Goal: Information Seeking & Learning: Find specific fact

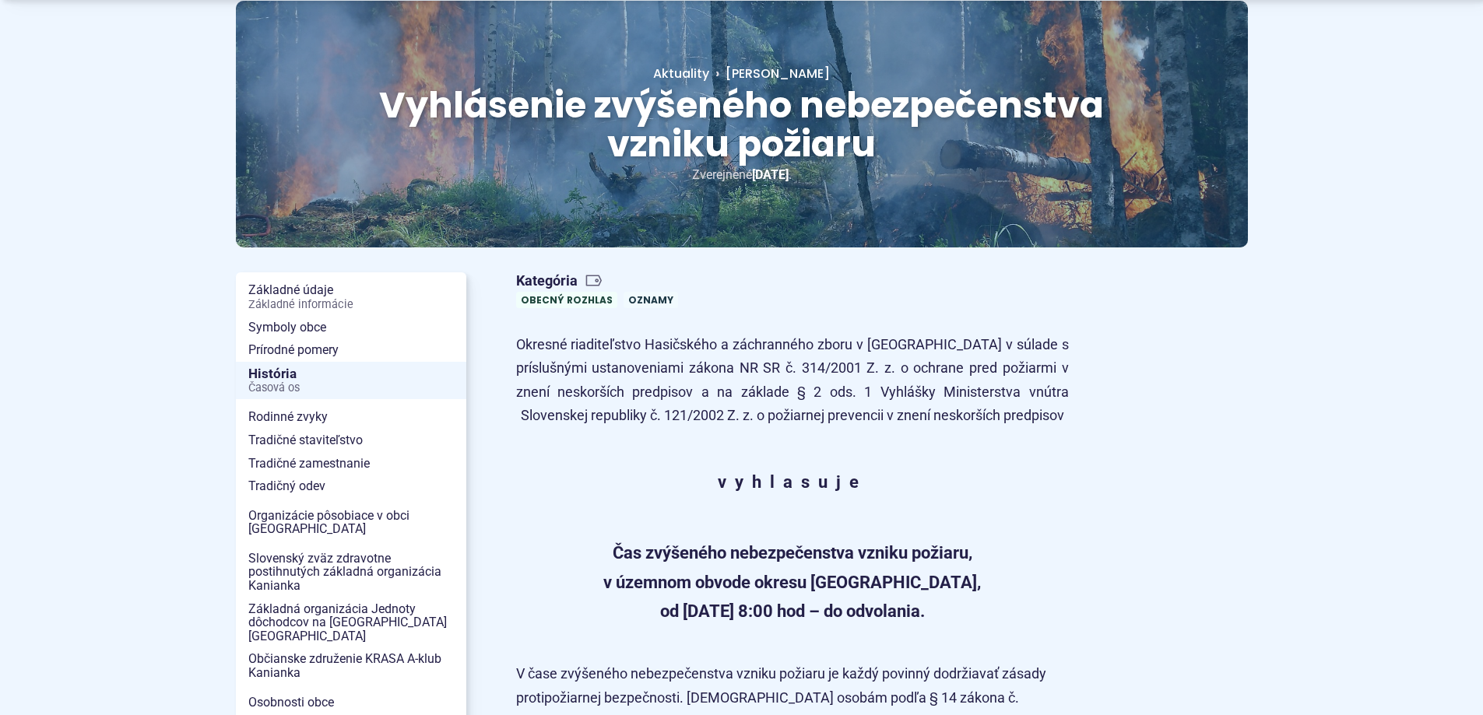
scroll to position [467, 0]
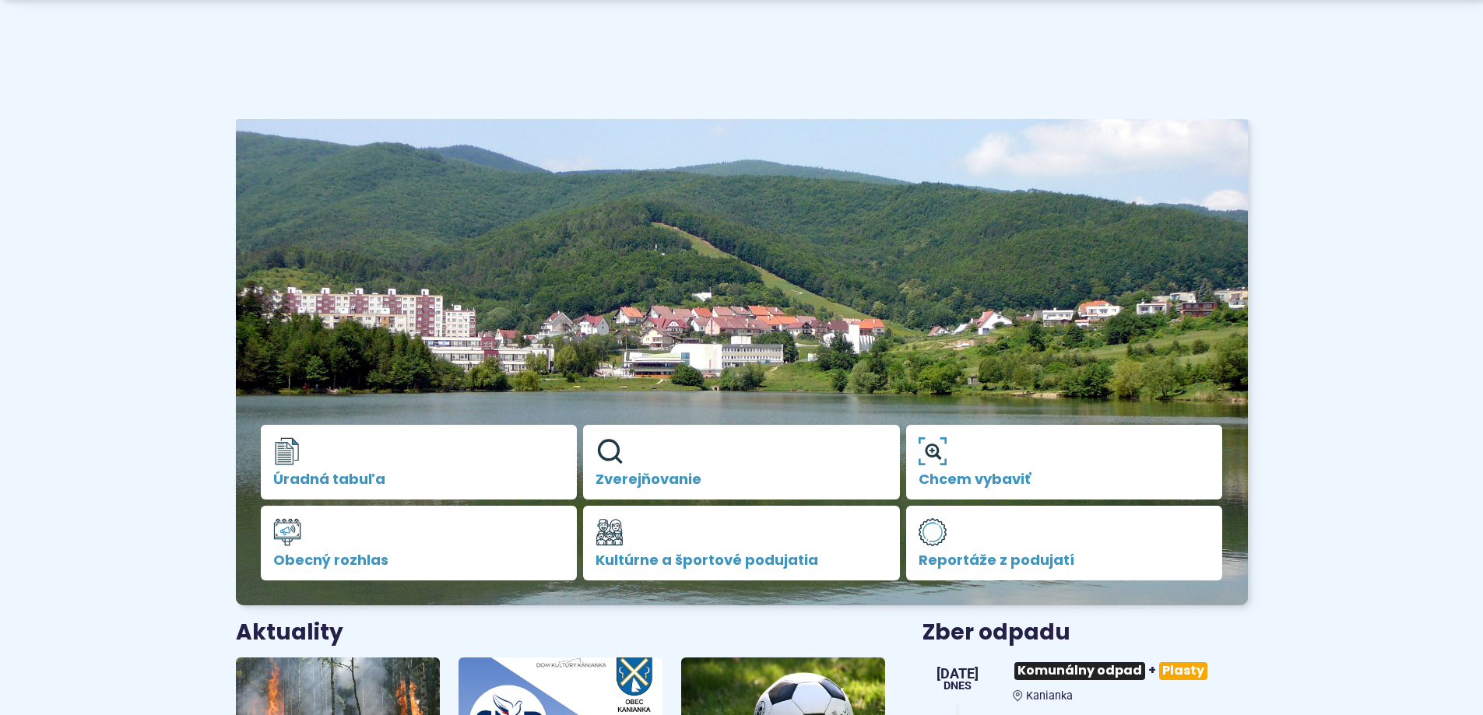
scroll to position [389, 0]
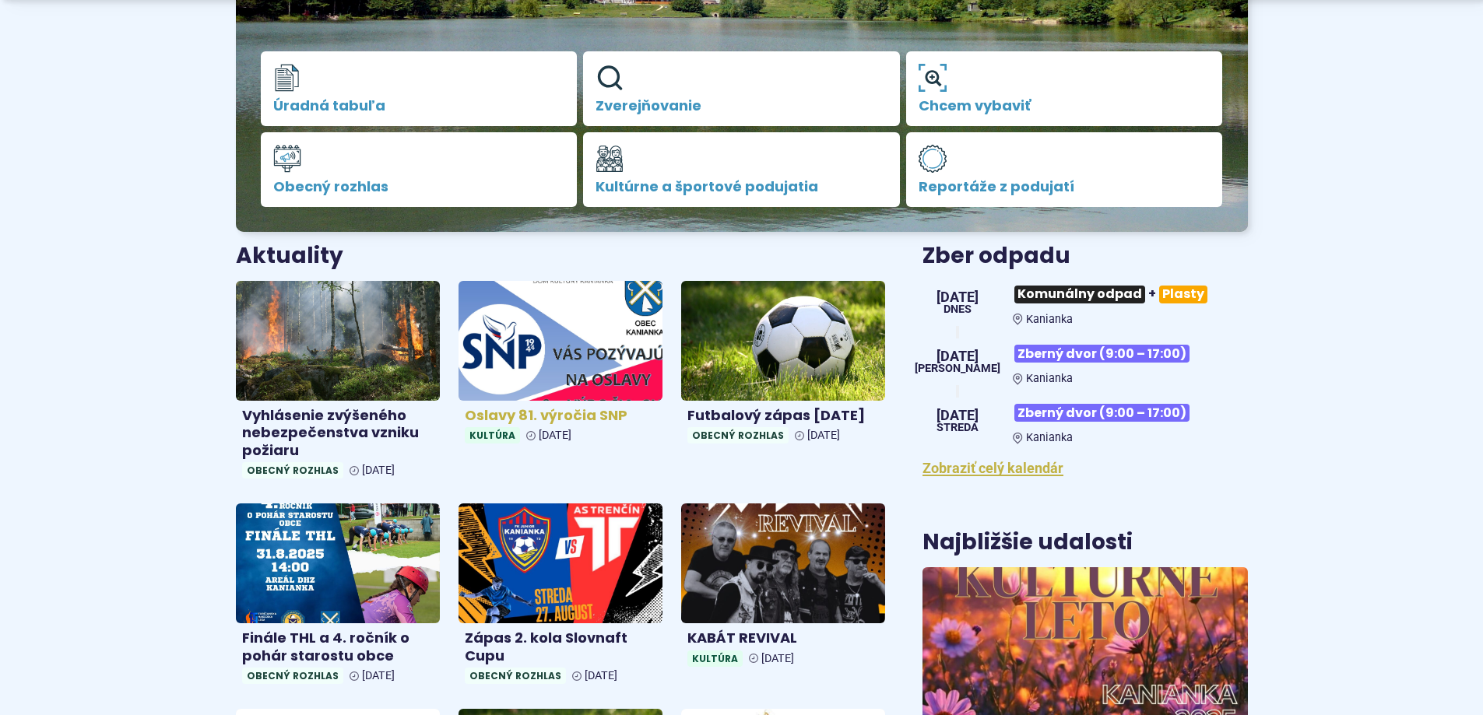
click at [519, 307] on img at bounding box center [560, 341] width 235 height 138
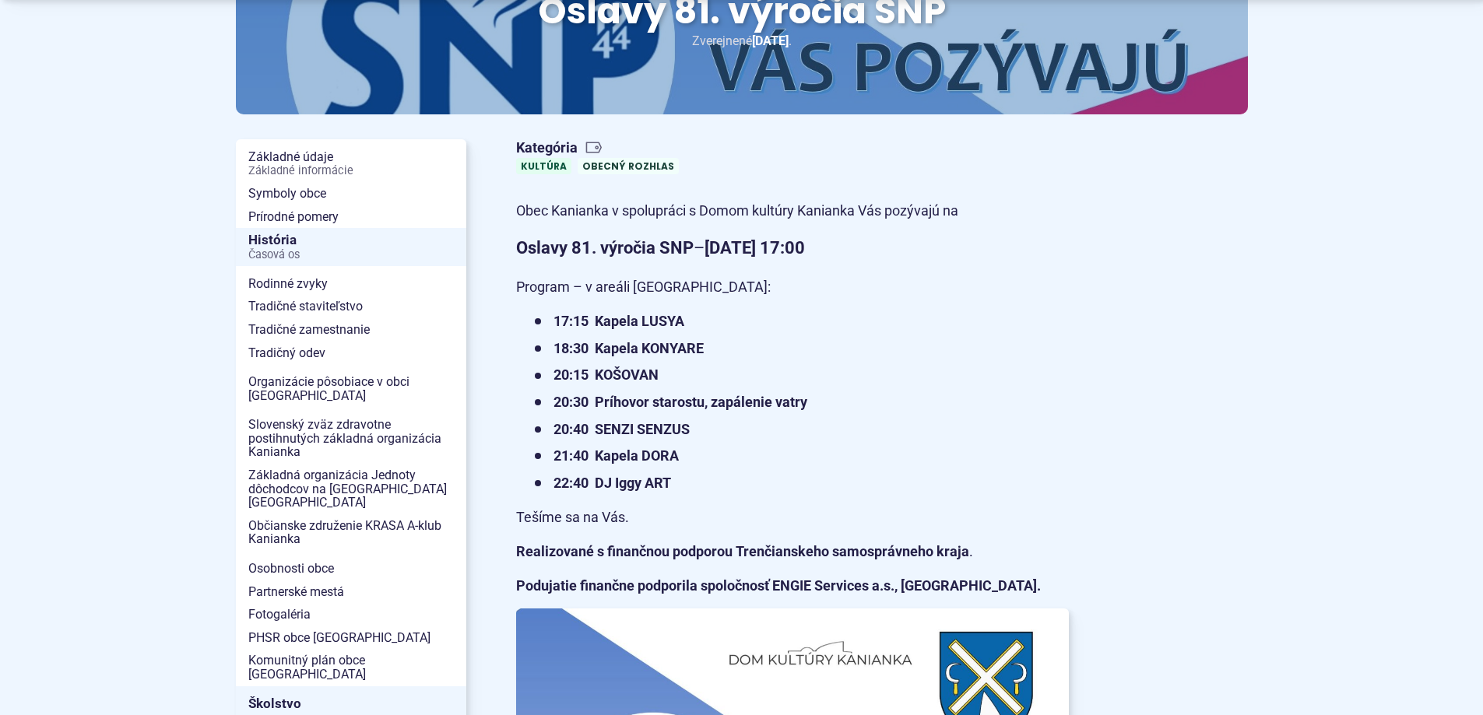
scroll to position [311, 0]
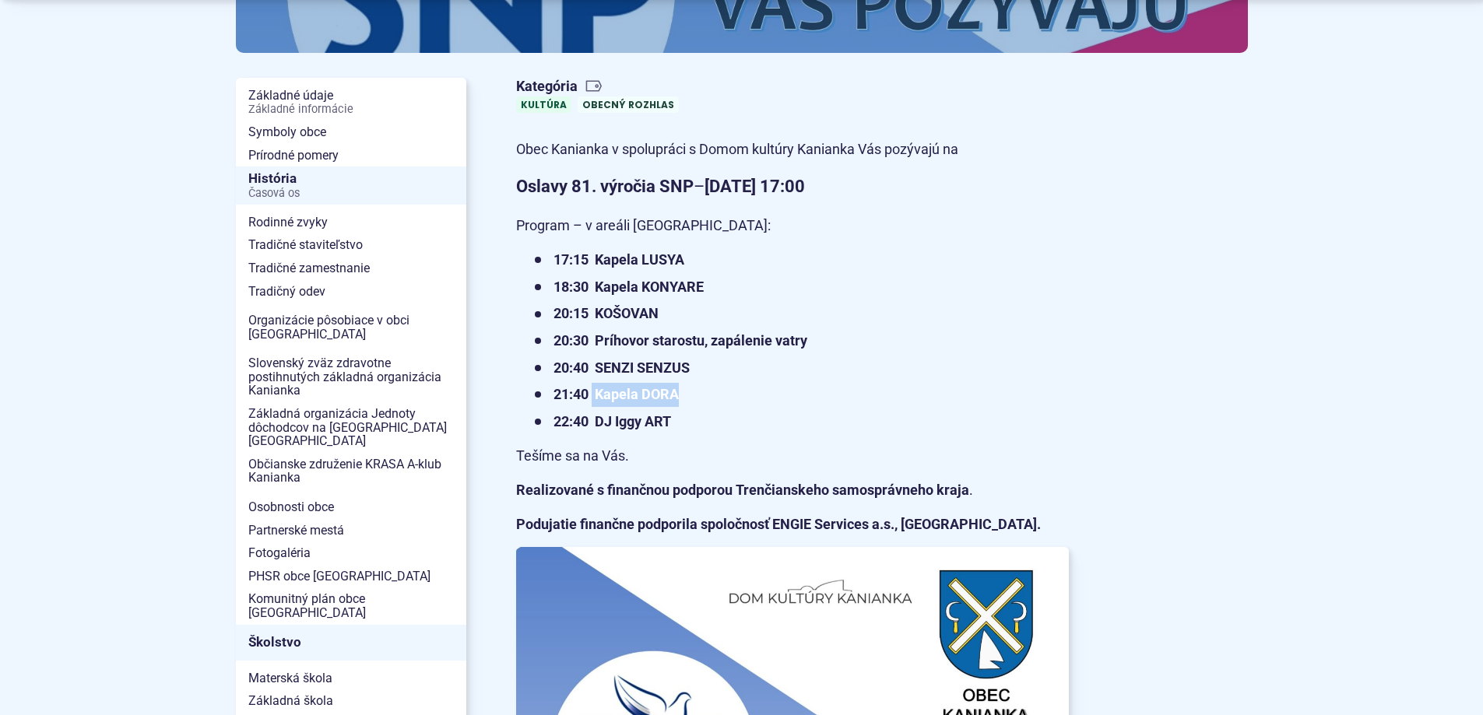
drag, startPoint x: 688, startPoint y: 395, endPoint x: 594, endPoint y: 396, distance: 94.2
click at [594, 396] on li "21:40 Kapela DORA" at bounding box center [802, 395] width 534 height 24
copy strong "Kapela DORA"
click at [839, 382] on ul "17:15 Kapela LUSYA 18:30 Kapela KONYARE 20:15 [GEOGRAPHIC_DATA] 20:30 Príhovor …" at bounding box center [792, 340] width 553 height 185
drag, startPoint x: 709, startPoint y: 286, endPoint x: 600, endPoint y: 290, distance: 109.1
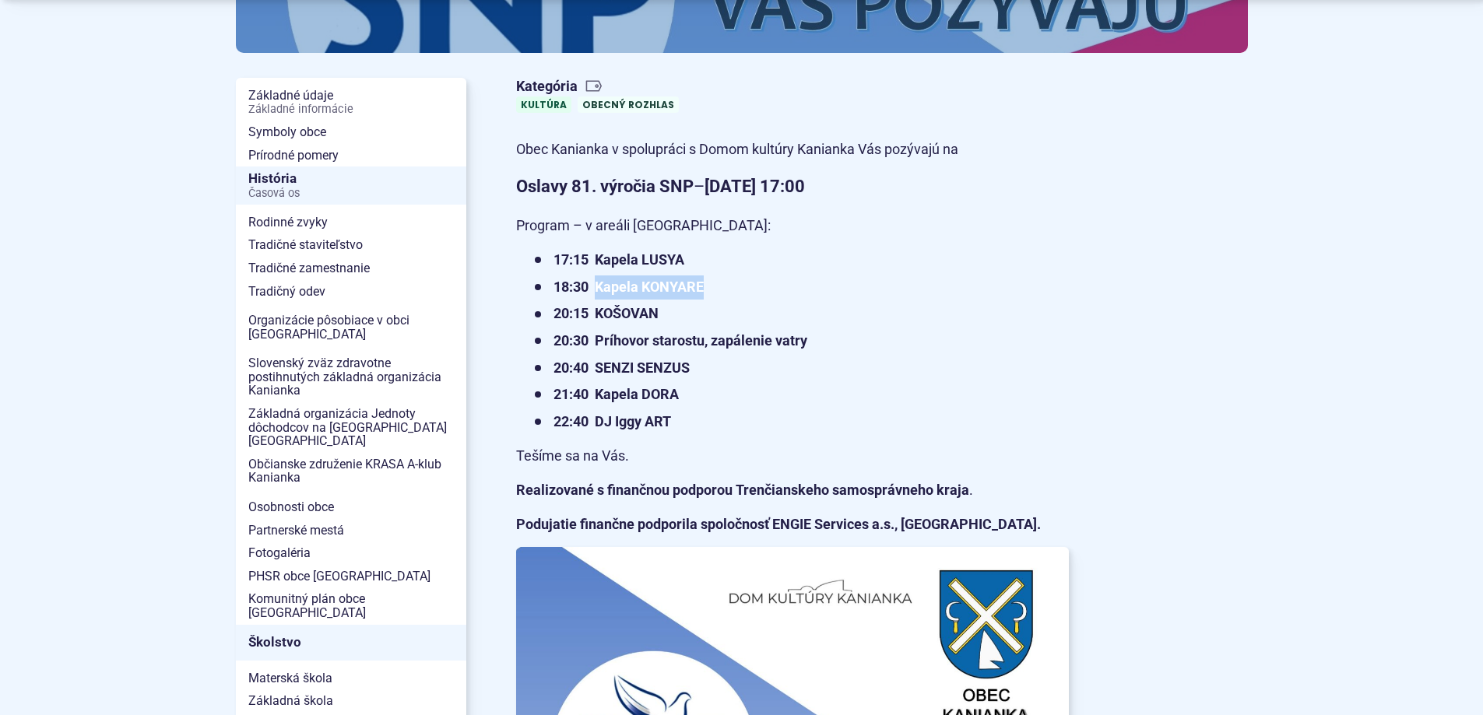
click at [600, 290] on li "18:30 Kapela KONYARE" at bounding box center [802, 288] width 534 height 24
copy strong "Kapela KONYARE"
